Goal: Communication & Community: Answer question/provide support

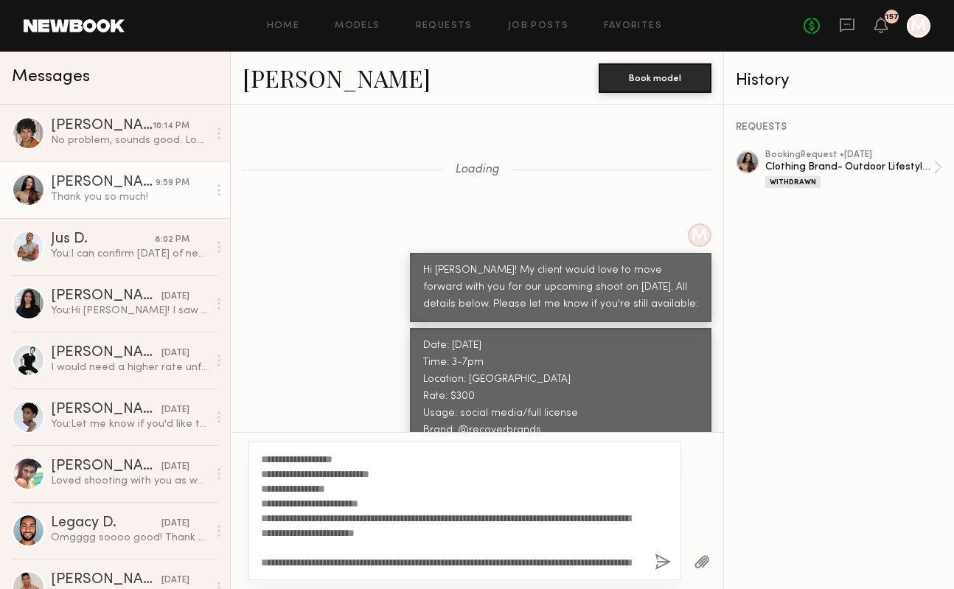
scroll to position [5023, 0]
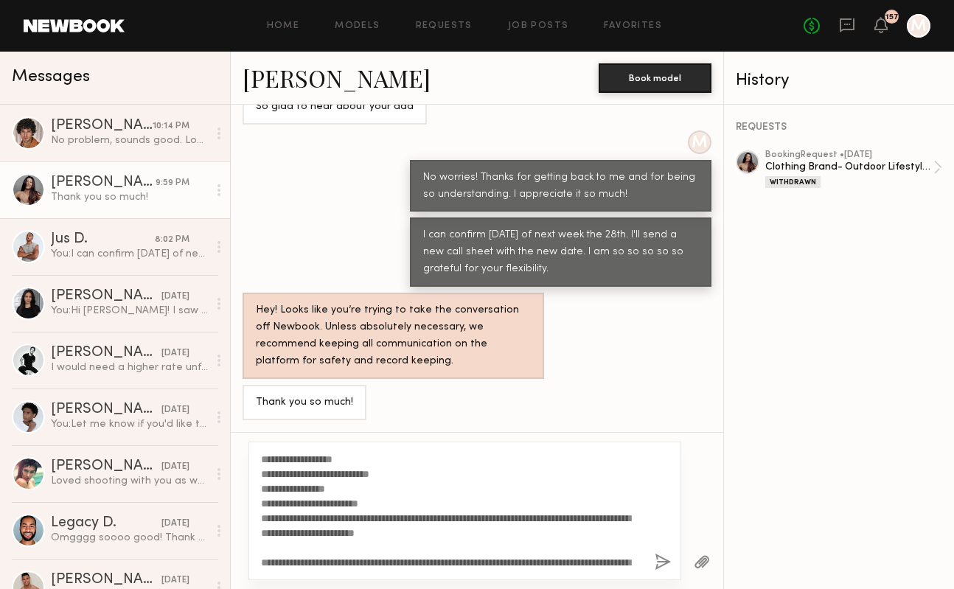
click at [502, 499] on textarea "**********" at bounding box center [452, 511] width 382 height 118
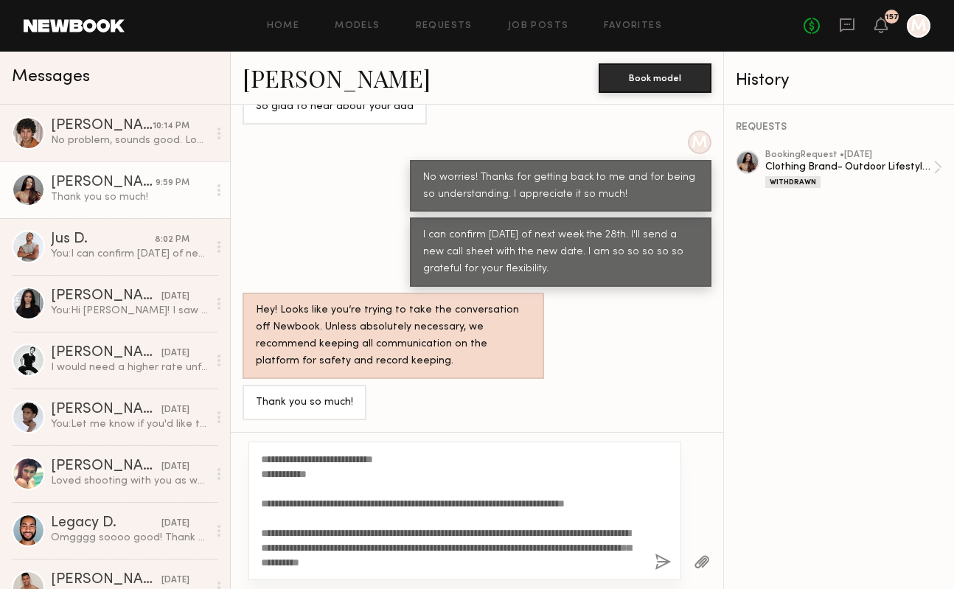
scroll to position [0, 0]
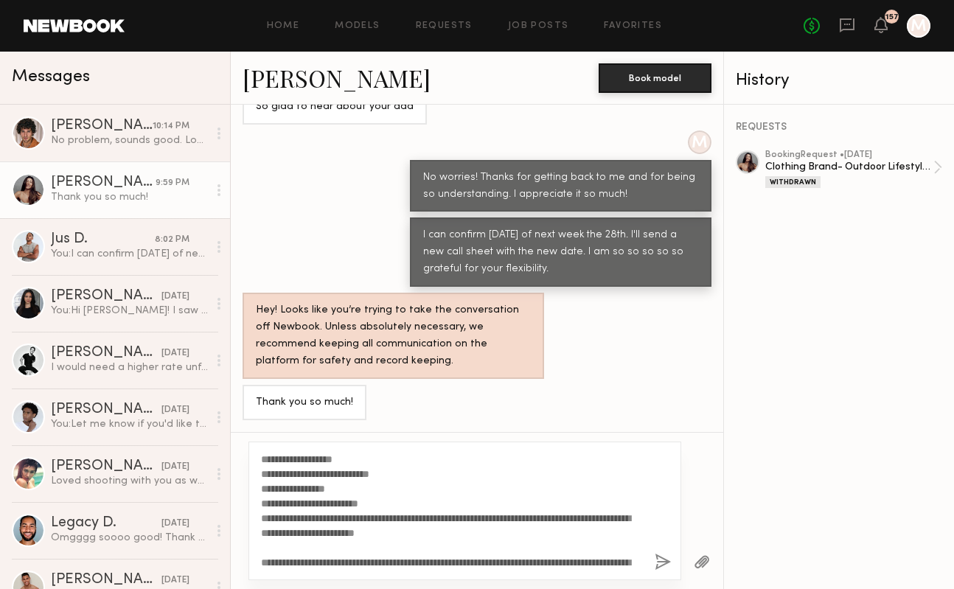
drag, startPoint x: 501, startPoint y: 563, endPoint x: 232, endPoint y: 329, distance: 357.0
click at [232, 329] on div "Loading M Hi [PERSON_NAME]! My client would love to move forward with you for o…" at bounding box center [477, 347] width 493 height 485
click at [666, 558] on button "button" at bounding box center [663, 563] width 16 height 18
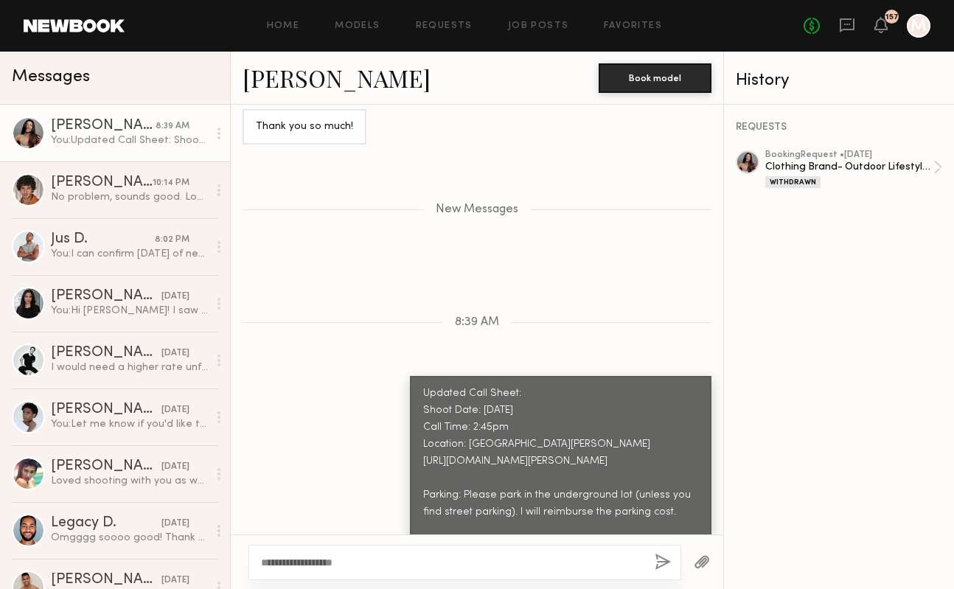
scroll to position [5316, 0]
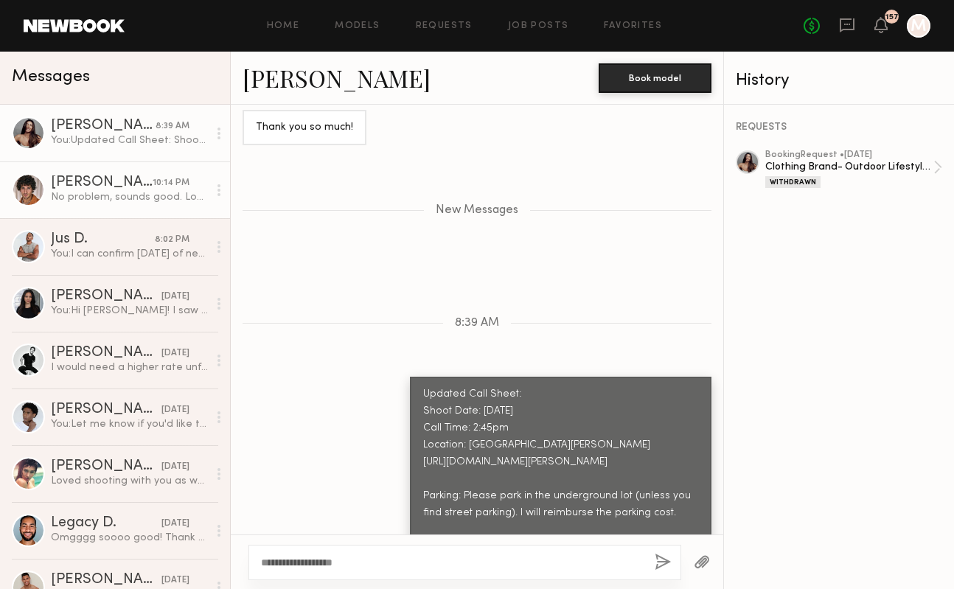
click at [131, 188] on div "[PERSON_NAME]" at bounding box center [102, 183] width 102 height 15
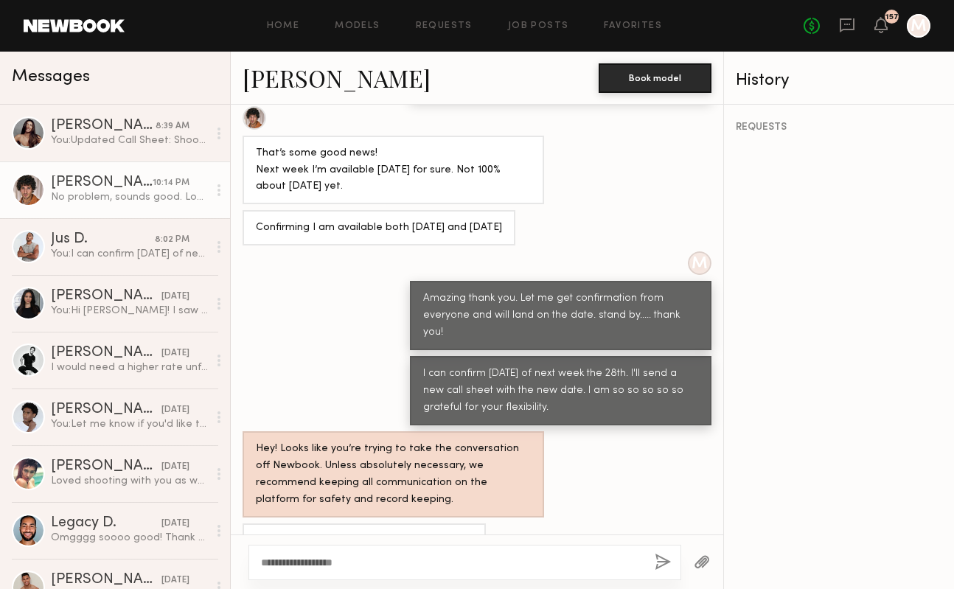
scroll to position [234, 0]
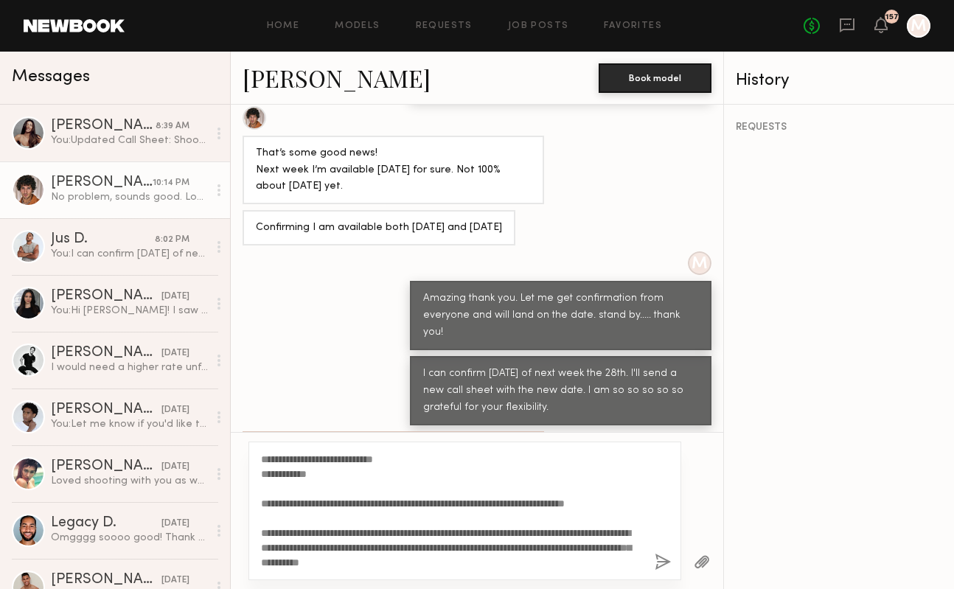
type textarea "**********"
click at [663, 555] on button "button" at bounding box center [663, 563] width 16 height 18
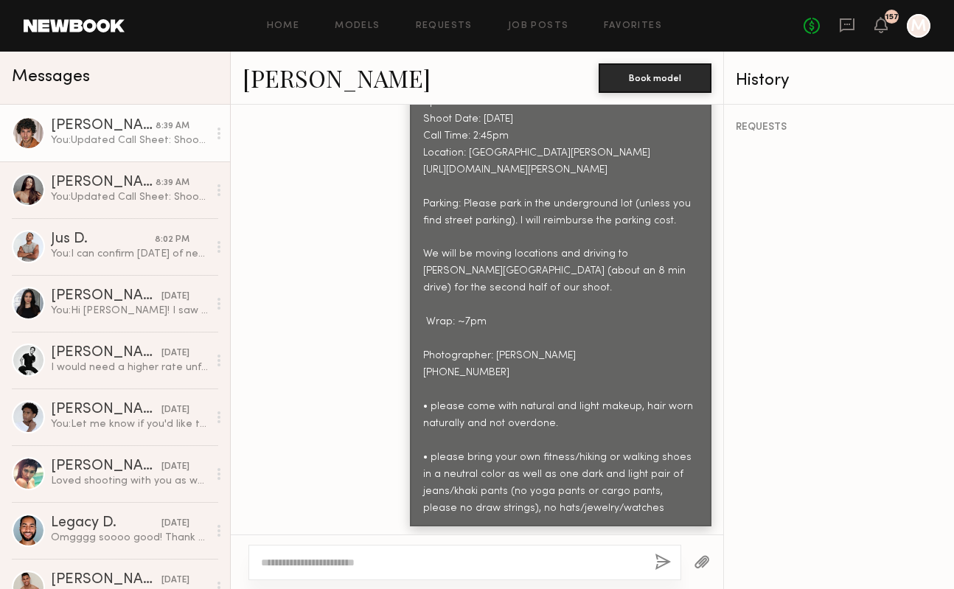
scroll to position [1989, 0]
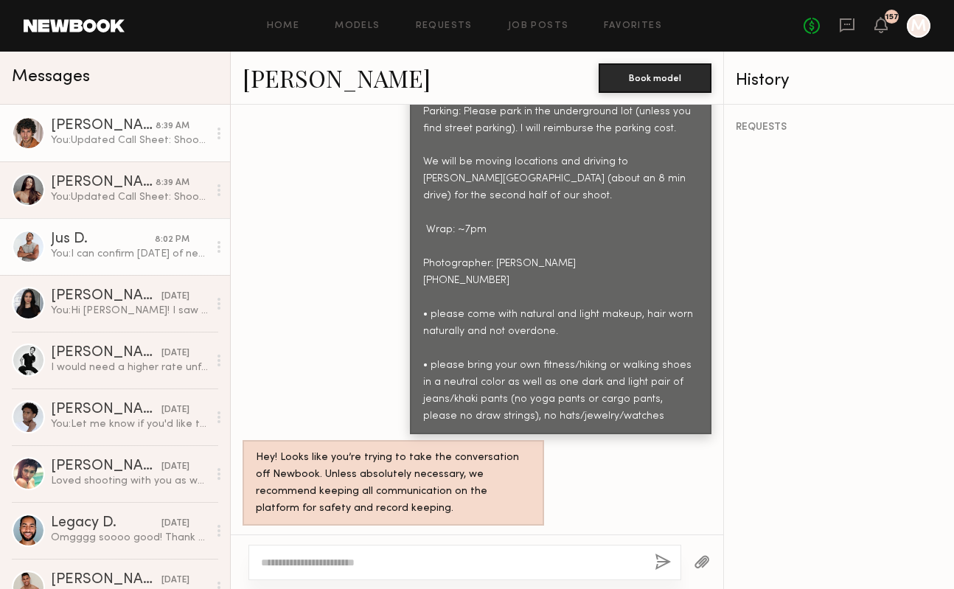
click at [121, 246] on div "Jus D." at bounding box center [103, 239] width 104 height 15
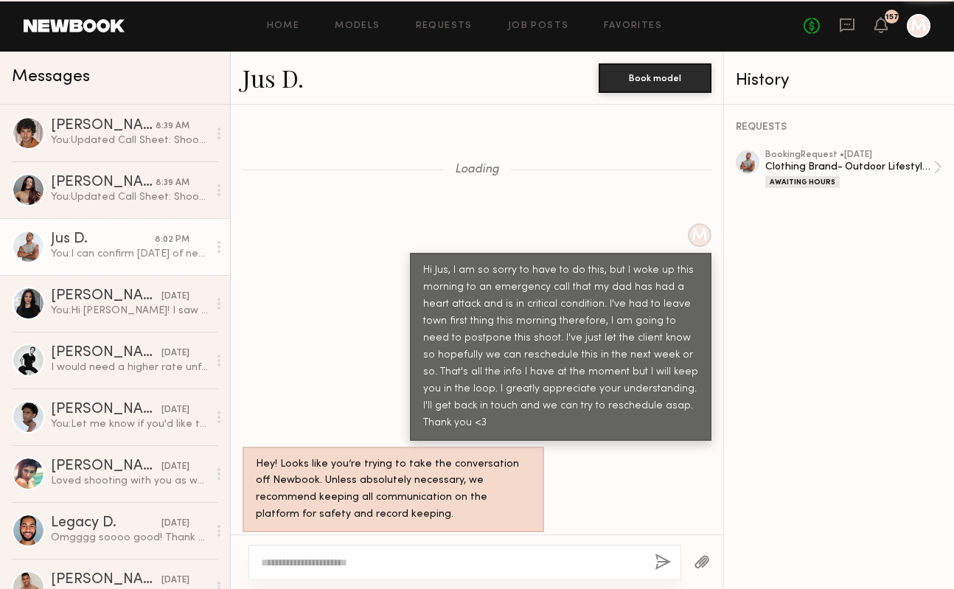
scroll to position [1176, 0]
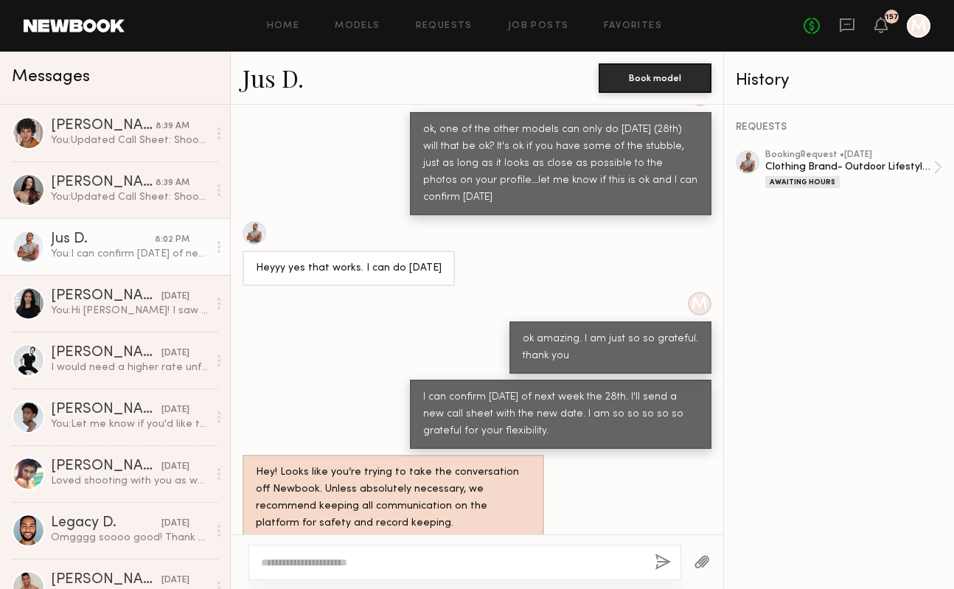
click at [405, 569] on textarea at bounding box center [452, 562] width 382 height 15
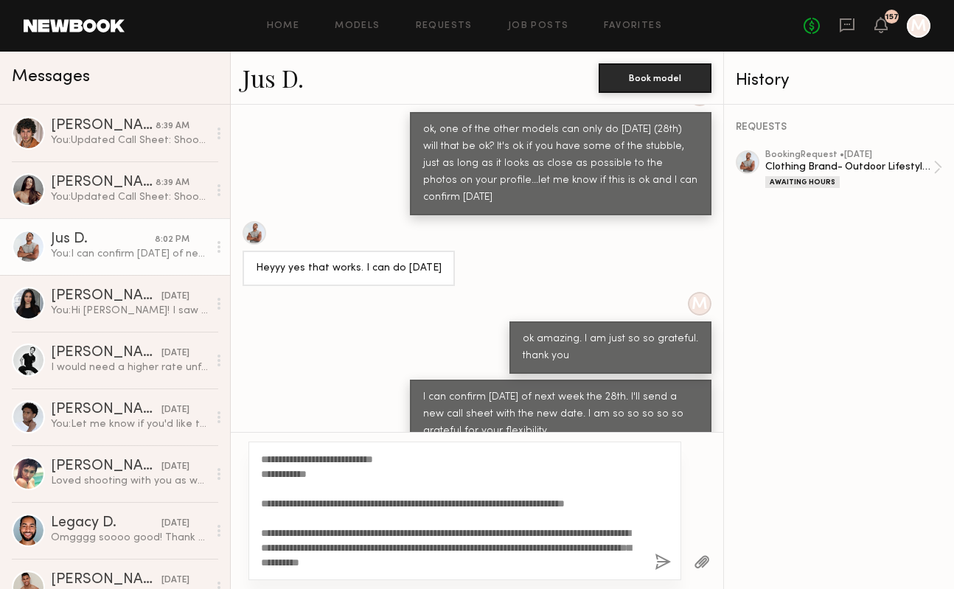
type textarea "**********"
click at [662, 560] on button "button" at bounding box center [663, 563] width 16 height 18
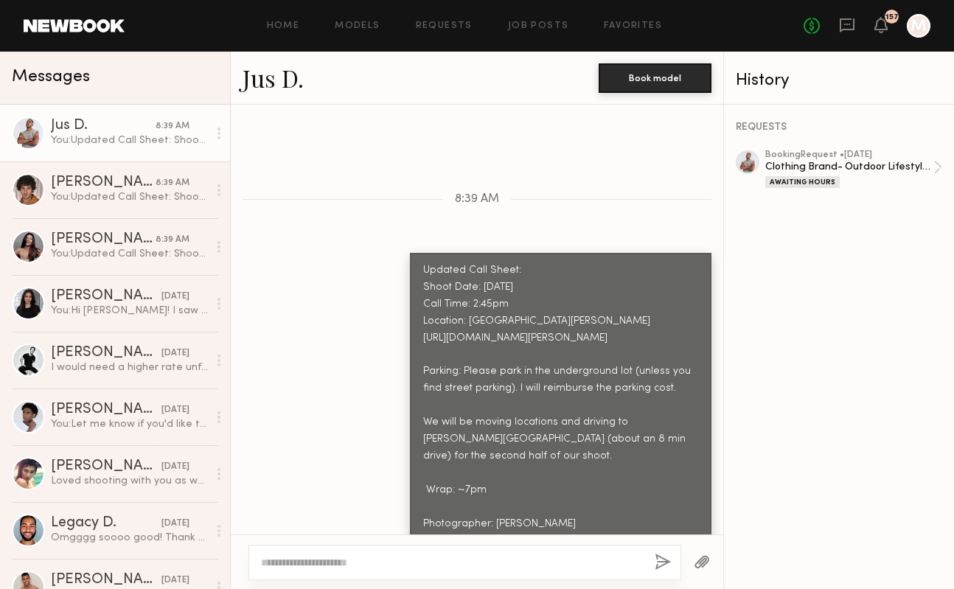
scroll to position [1654, 0]
